Goal: Task Accomplishment & Management: Manage account settings

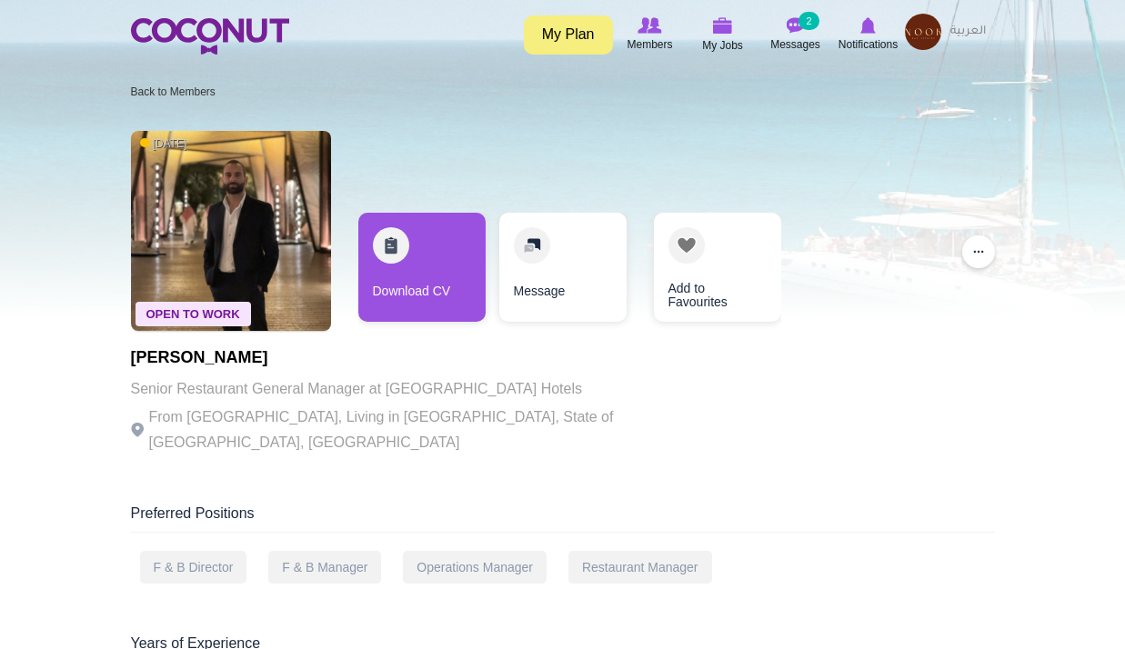
click at [918, 38] on img at bounding box center [923, 32] width 36 height 36
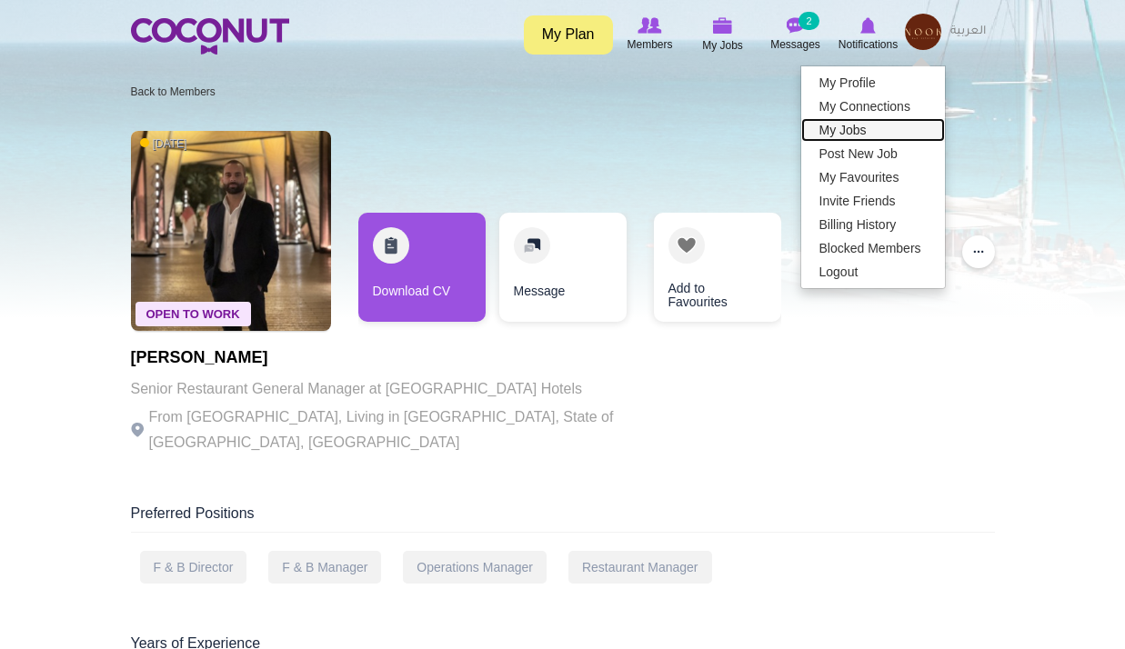
click at [861, 135] on link "My Jobs" at bounding box center [873, 130] width 144 height 24
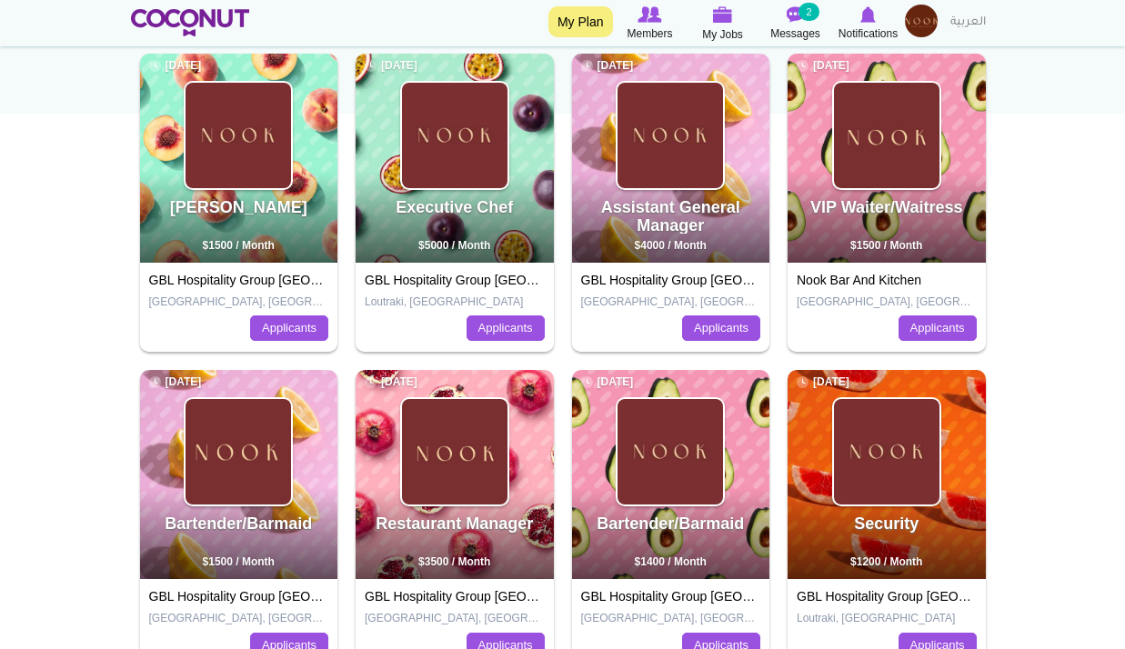
scroll to position [364, 0]
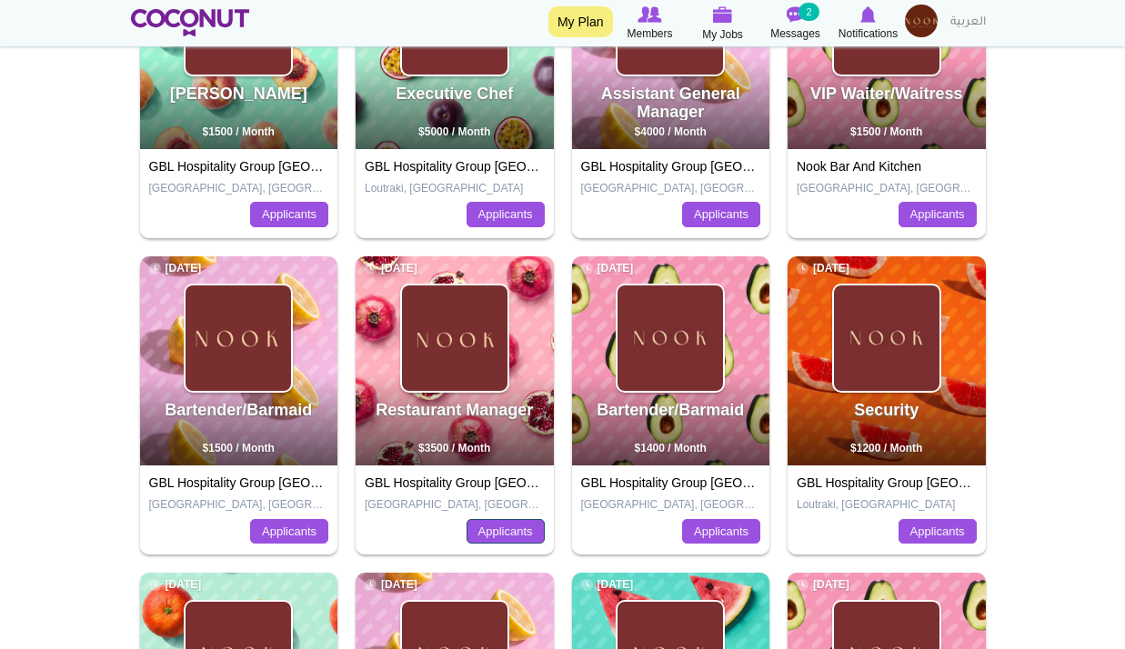
click at [473, 526] on link "Applicants" at bounding box center [506, 531] width 78 height 25
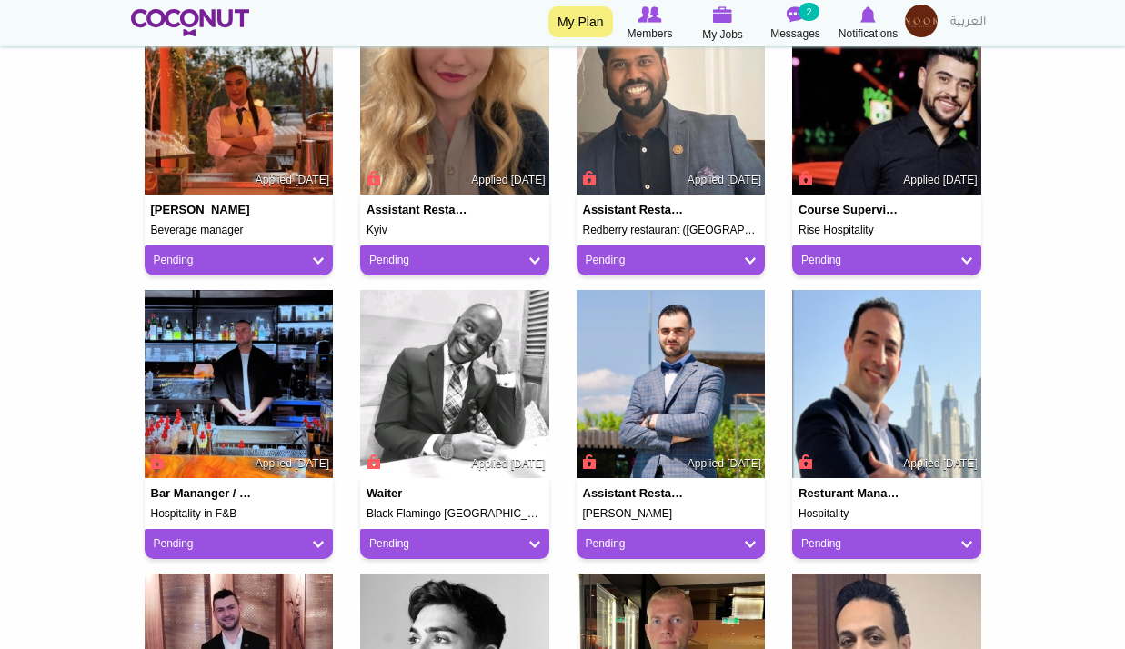
scroll to position [1455, 0]
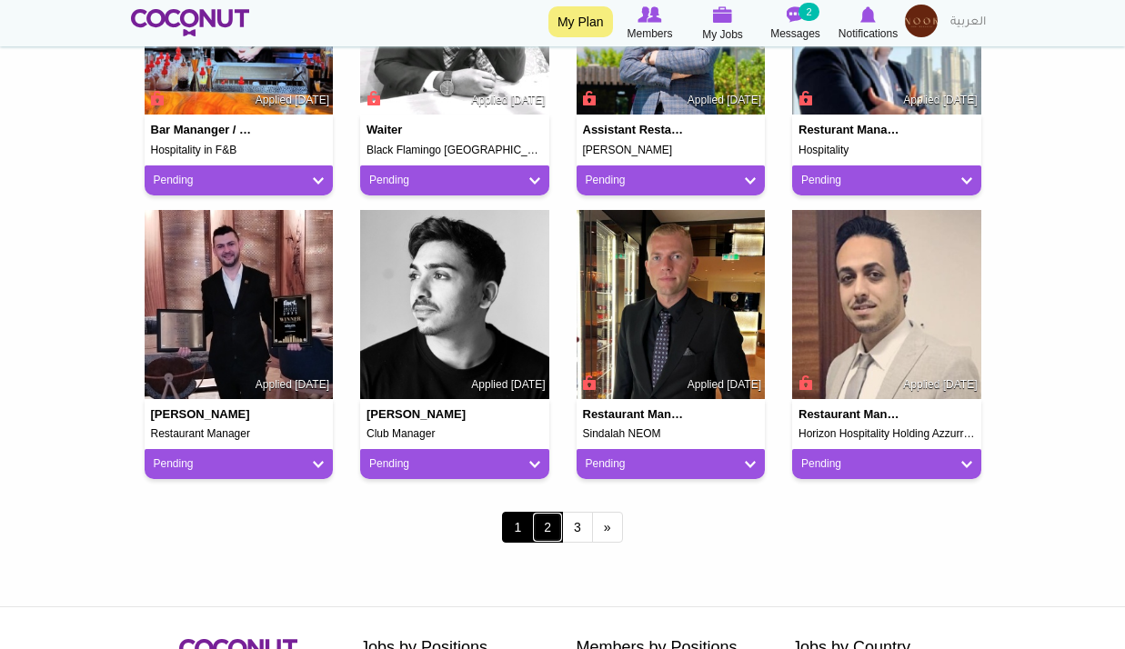
click at [546, 527] on link "2" at bounding box center [547, 527] width 31 height 31
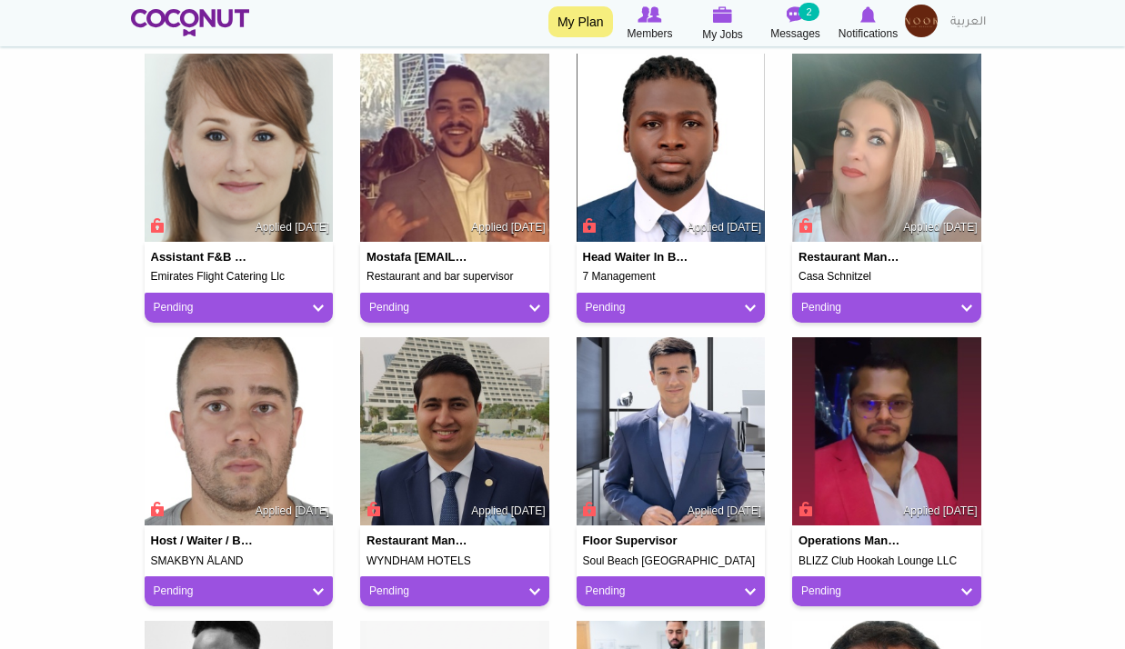
scroll to position [728, 0]
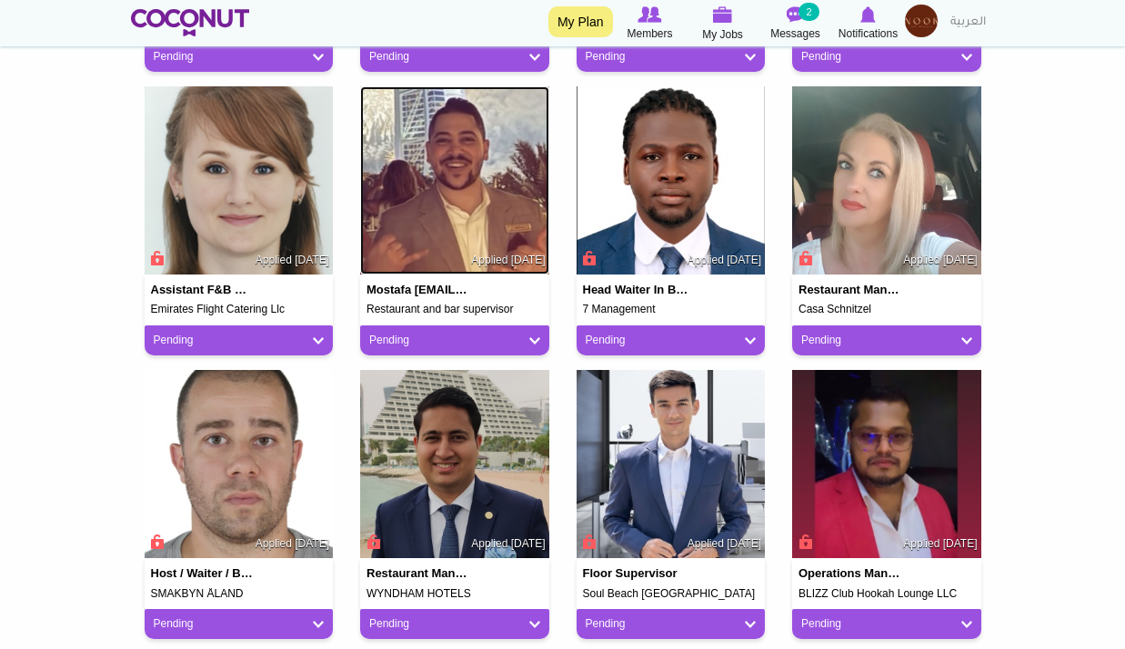
click at [412, 206] on img at bounding box center [454, 180] width 189 height 189
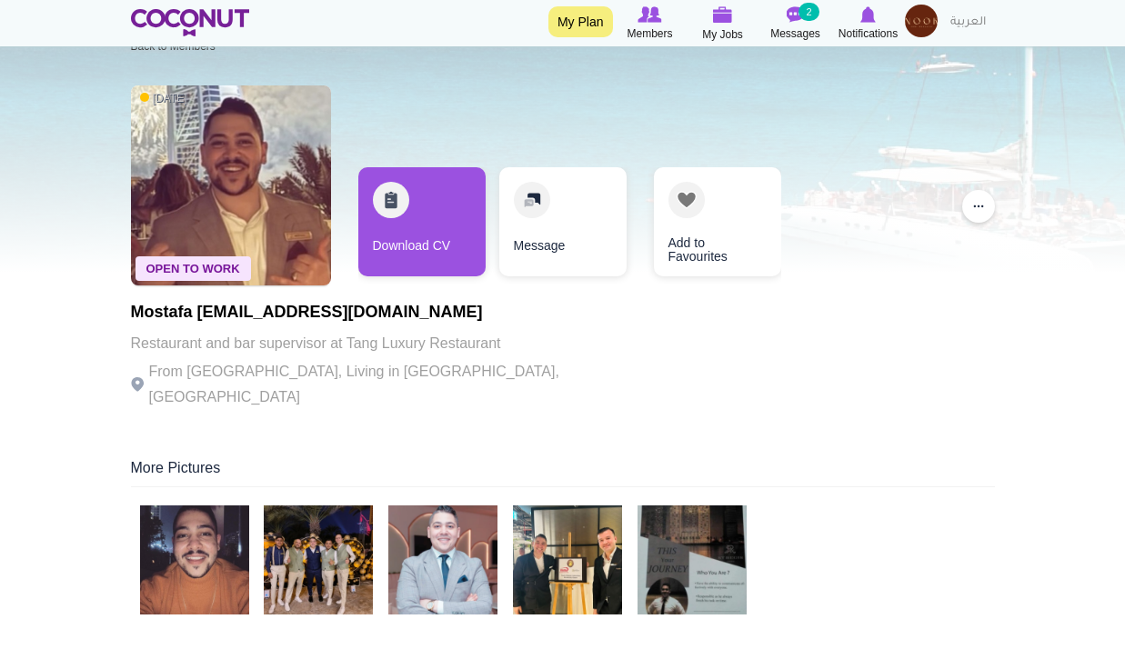
scroll to position [91, 0]
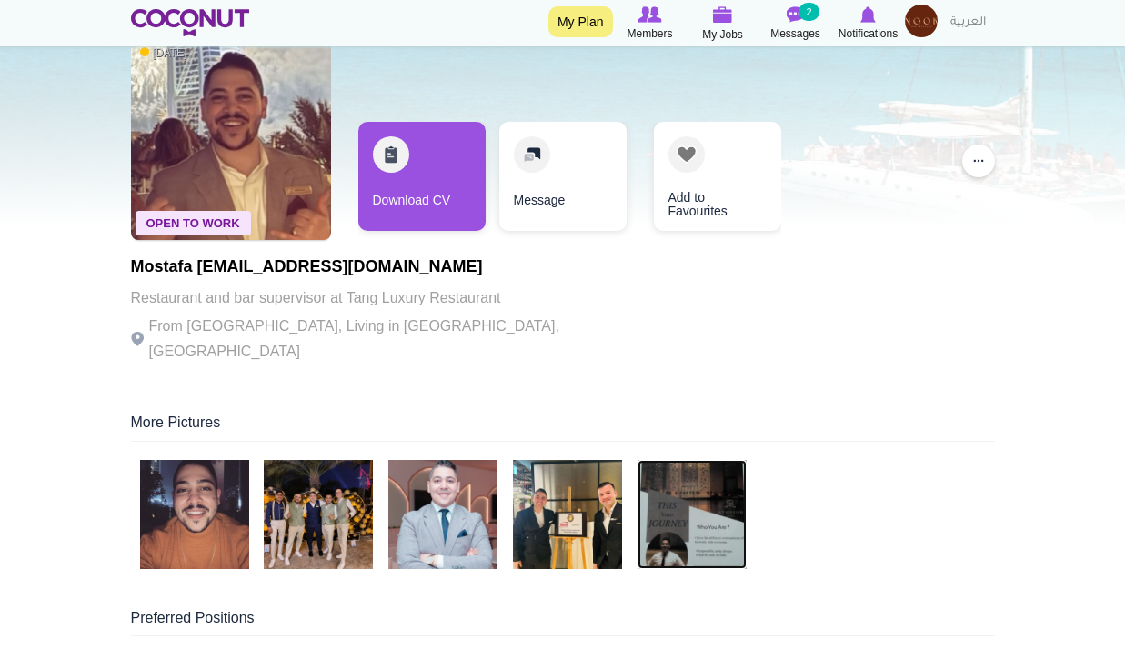
click at [665, 526] on img at bounding box center [692, 514] width 109 height 109
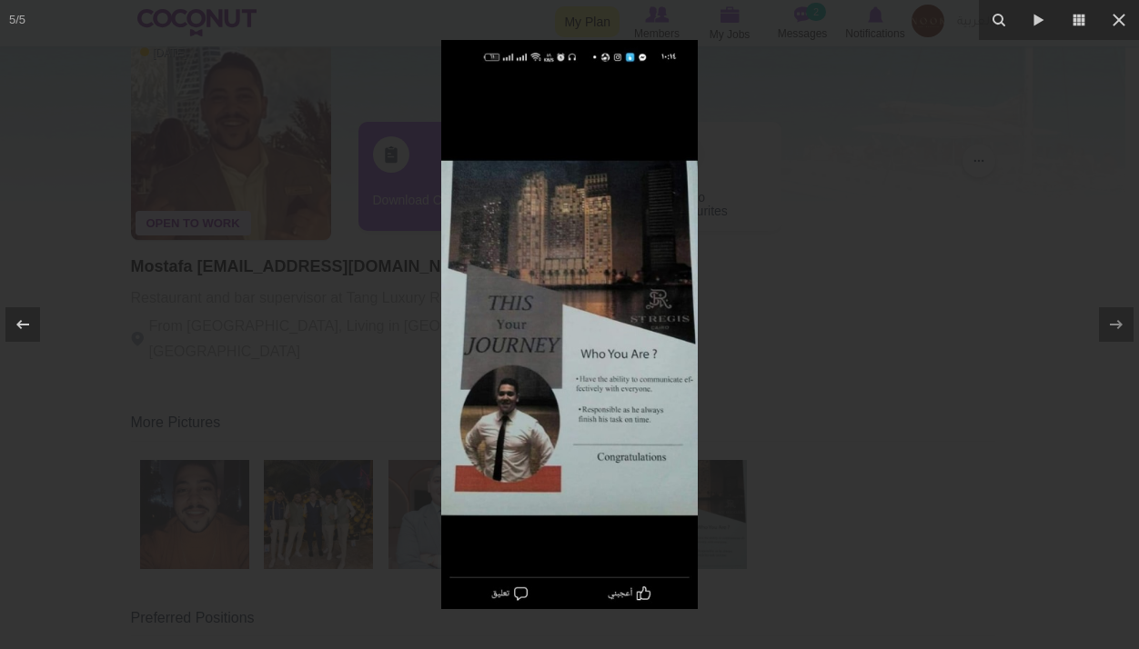
click at [802, 342] on div at bounding box center [569, 324] width 1139 height 649
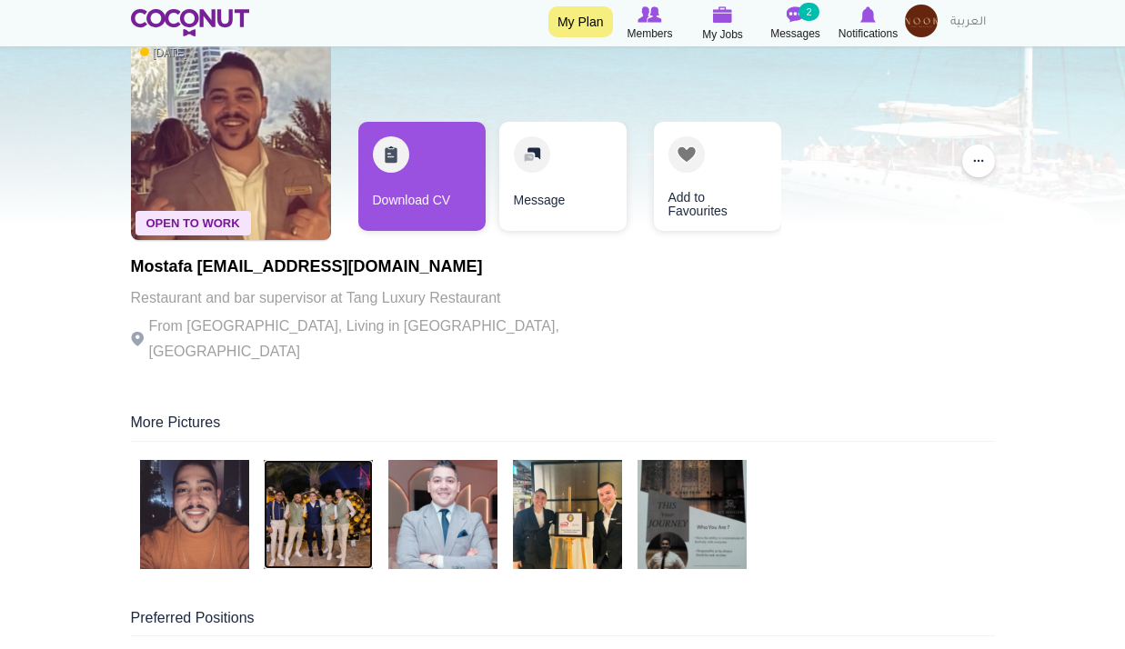
click at [309, 497] on img at bounding box center [318, 514] width 109 height 109
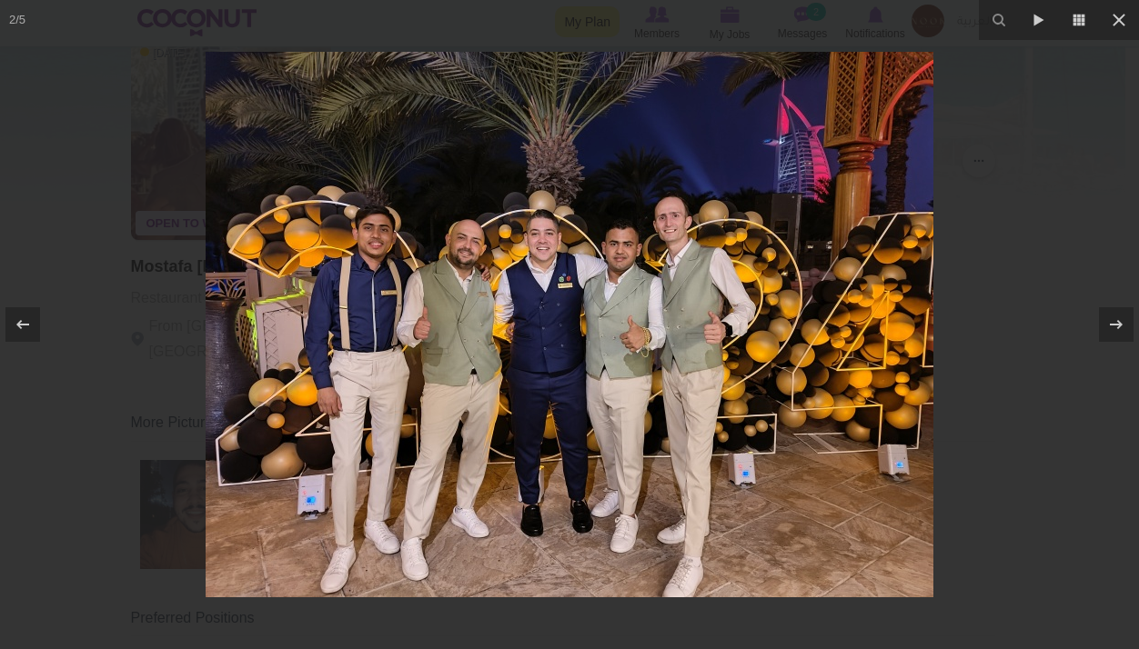
click at [1003, 211] on div at bounding box center [569, 324] width 1139 height 649
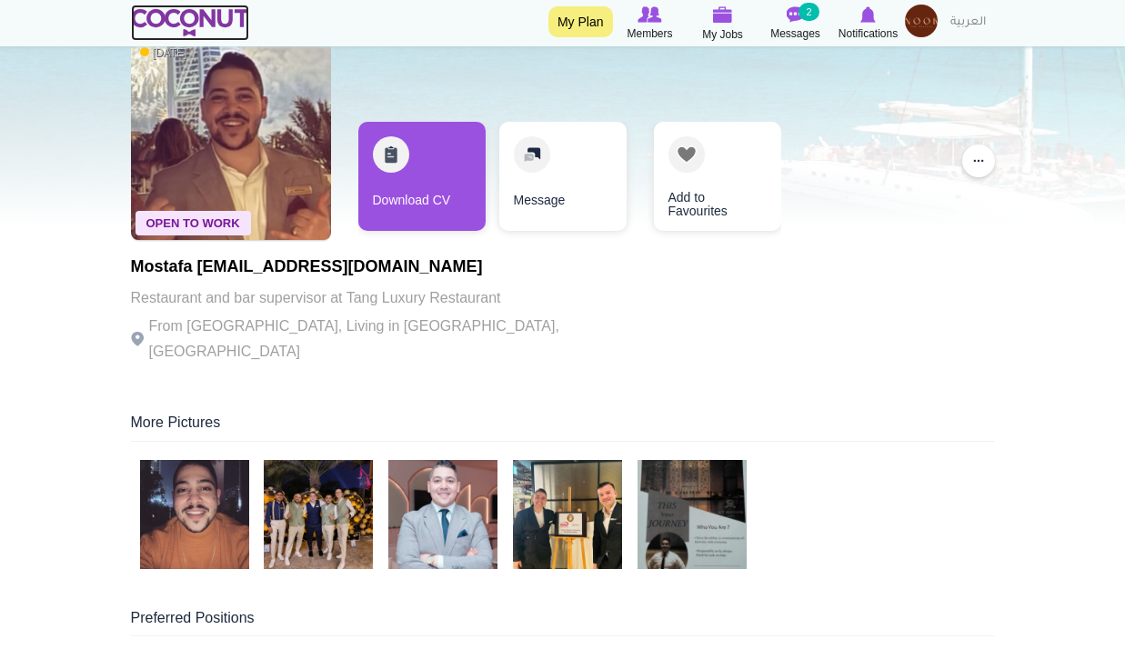
click at [216, 25] on img at bounding box center [190, 22] width 119 height 27
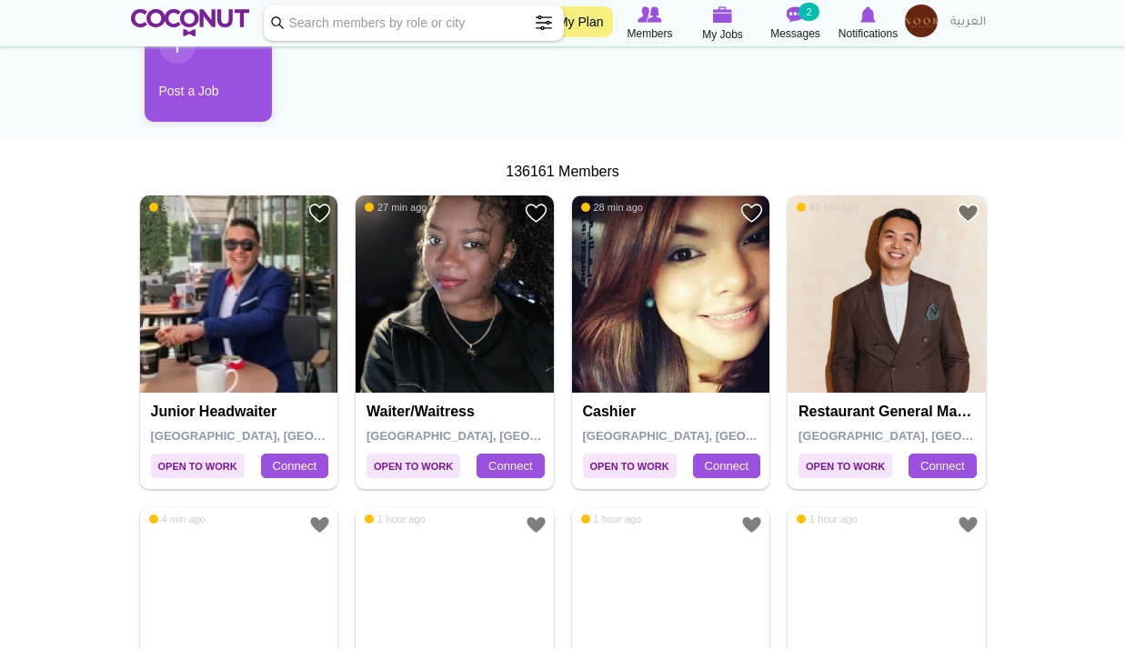
scroll to position [273, 0]
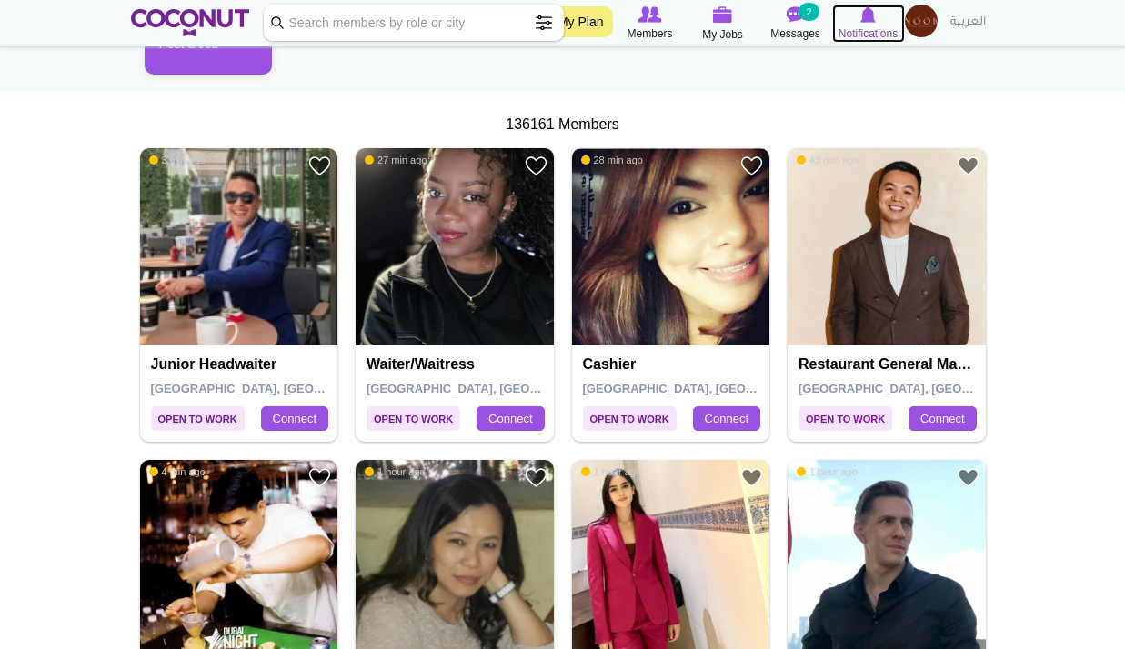
click at [869, 21] on img at bounding box center [868, 14] width 15 height 16
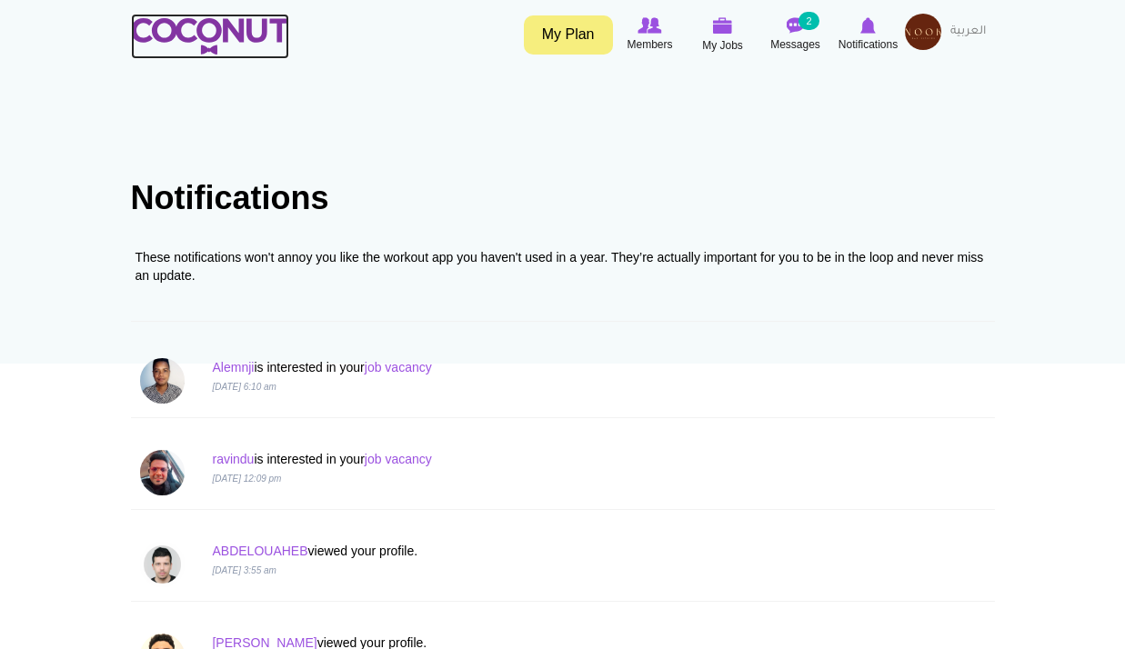
click at [227, 31] on img at bounding box center [210, 36] width 158 height 36
